Goal: Task Accomplishment & Management: Use online tool/utility

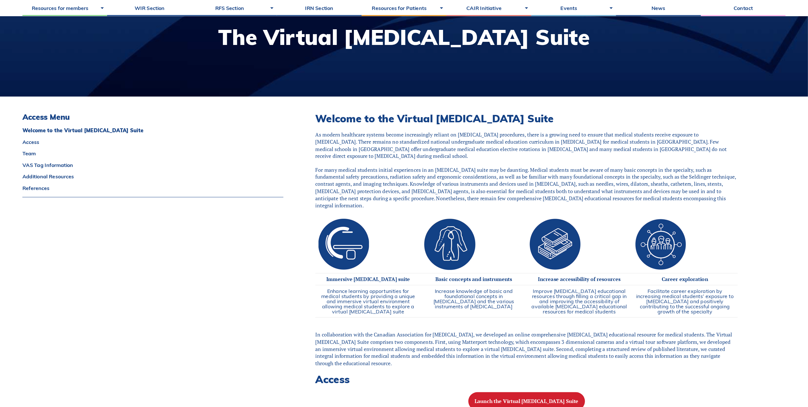
scroll to position [74, 0]
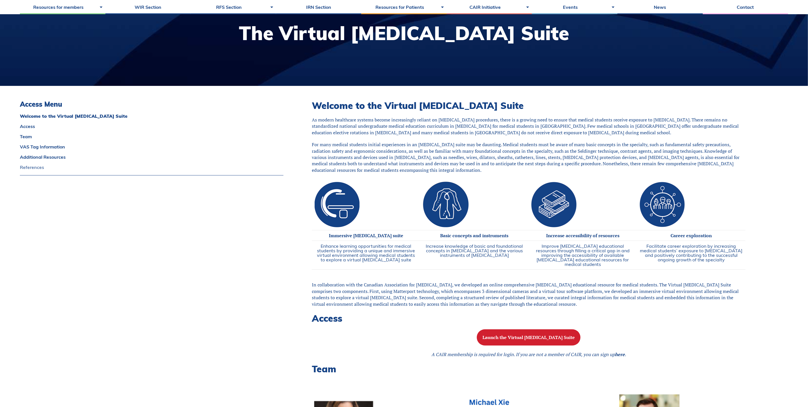
click at [41, 165] on link "References" at bounding box center [152, 167] width 264 height 5
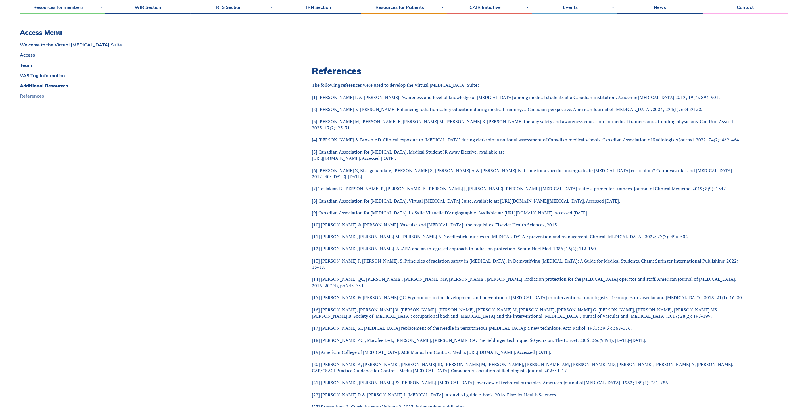
scroll to position [2242, 0]
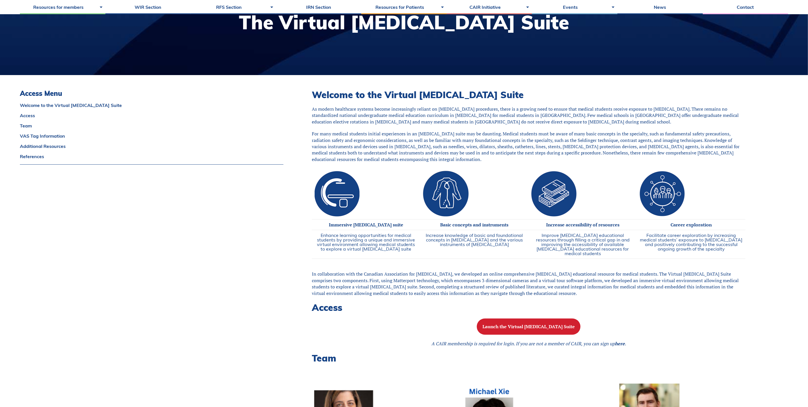
scroll to position [128, 0]
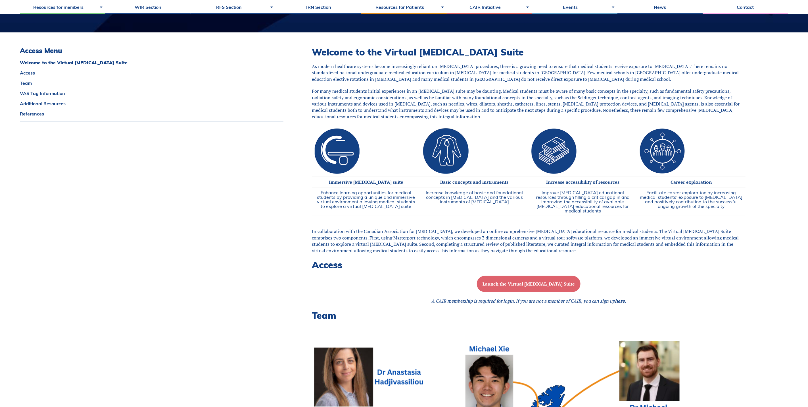
click at [507, 283] on b "Launch the Virtual Angiography Suite" at bounding box center [529, 283] width 92 height 6
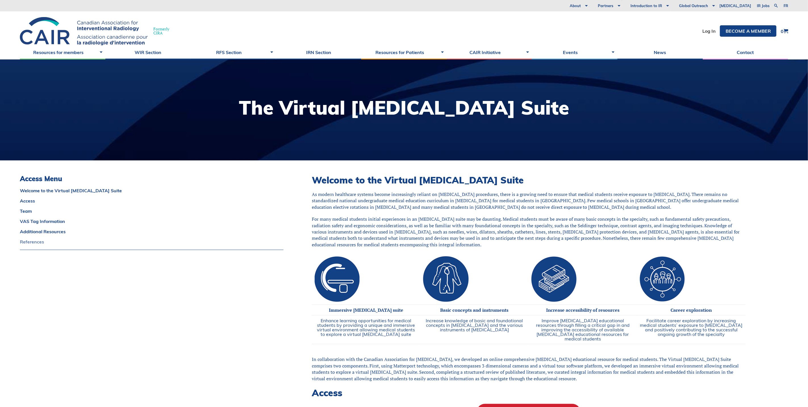
click at [32, 241] on link "References" at bounding box center [152, 241] width 264 height 5
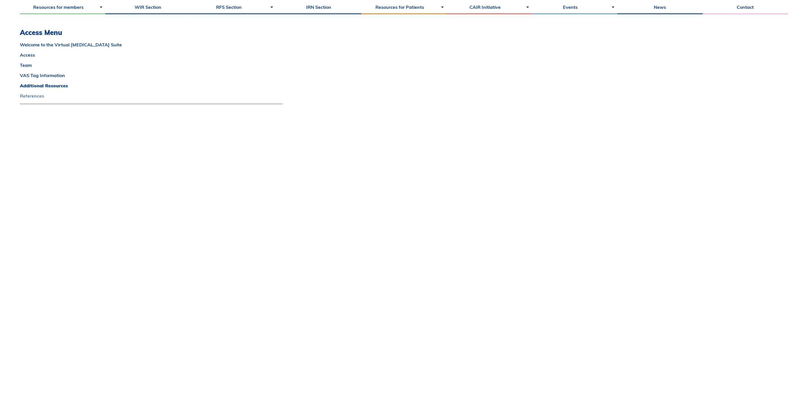
scroll to position [2082, 0]
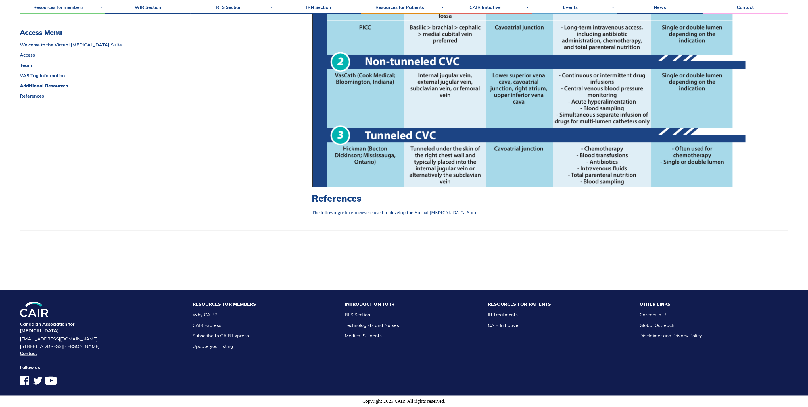
click at [350, 209] on link "references" at bounding box center [351, 212] width 23 height 6
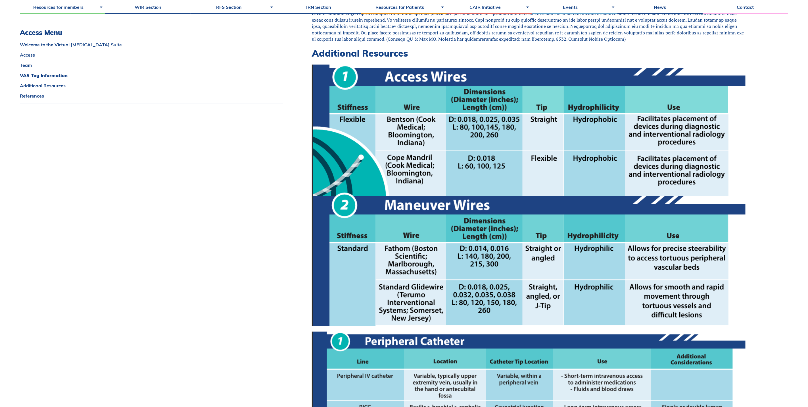
scroll to position [1613, 0]
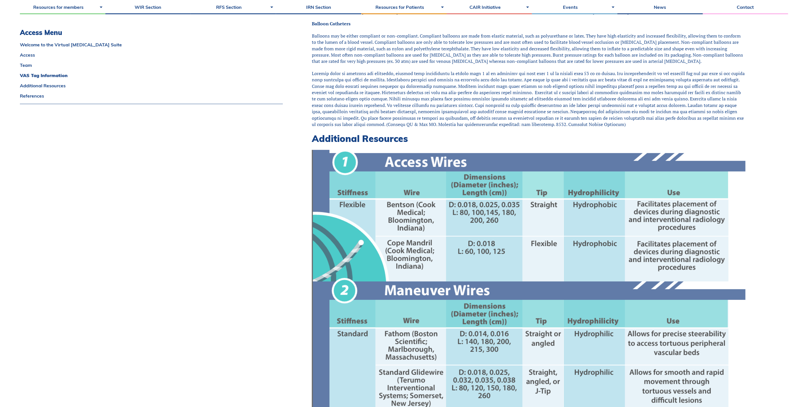
click at [377, 216] on img at bounding box center [529, 280] width 434 height 261
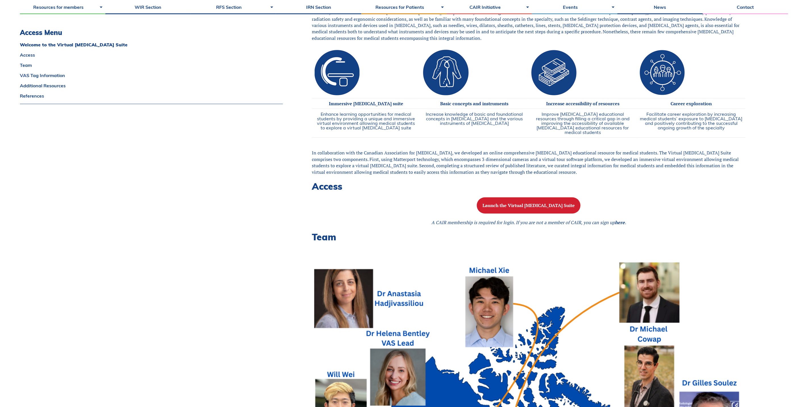
scroll to position [164, 0]
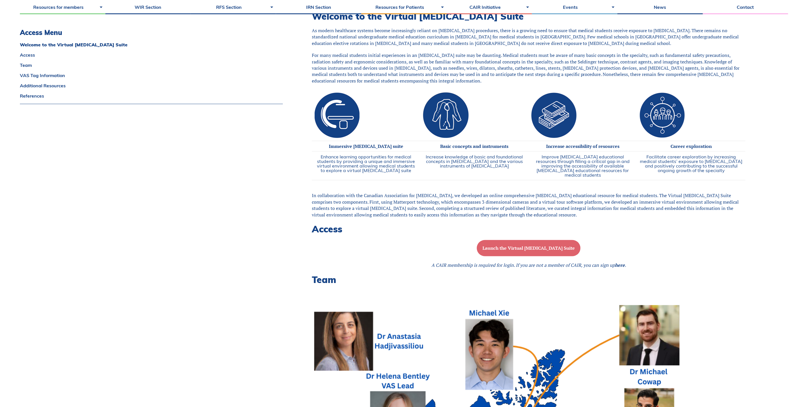
click at [542, 242] on button "Launch the Virtual Angiography Suite" at bounding box center [529, 248] width 104 height 16
click at [532, 247] on b "Launch the Virtual Angiography Suite" at bounding box center [529, 248] width 92 height 6
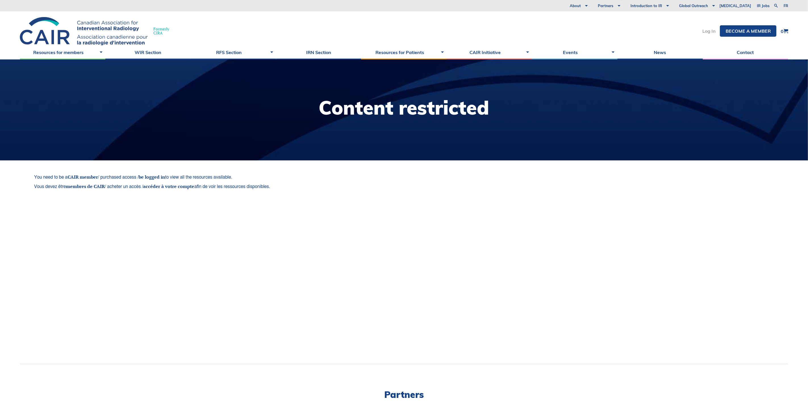
click at [706, 31] on link "Log In" at bounding box center [709, 31] width 13 height 5
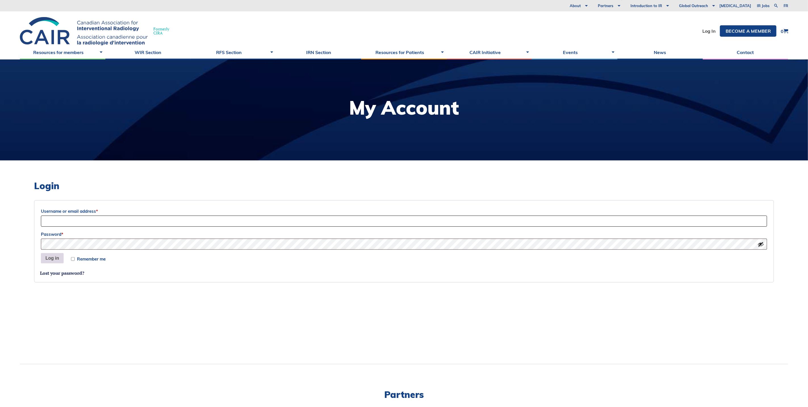
type input "info@cairweb.ca"
click at [53, 258] on button "Log in" at bounding box center [52, 258] width 23 height 10
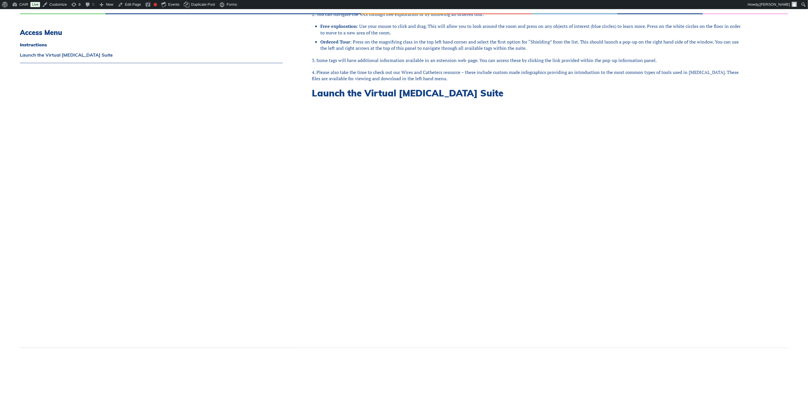
scroll to position [170, 0]
